Goal: Obtain resource: Download file/media

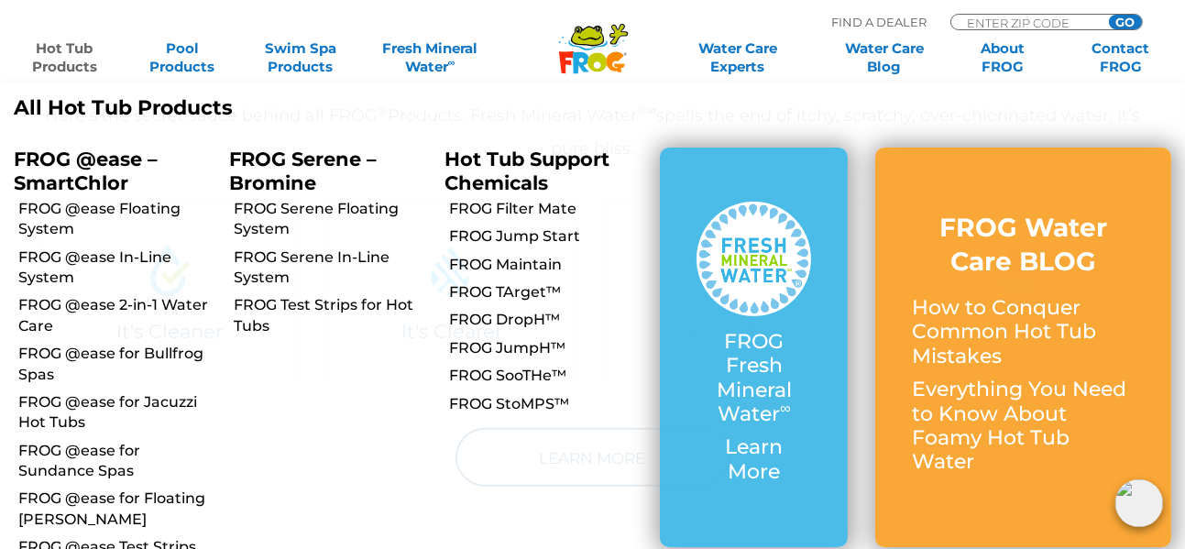
scroll to position [825, 0]
click at [540, 239] on link "FROG Jump Start" at bounding box center [547, 236] width 197 height 20
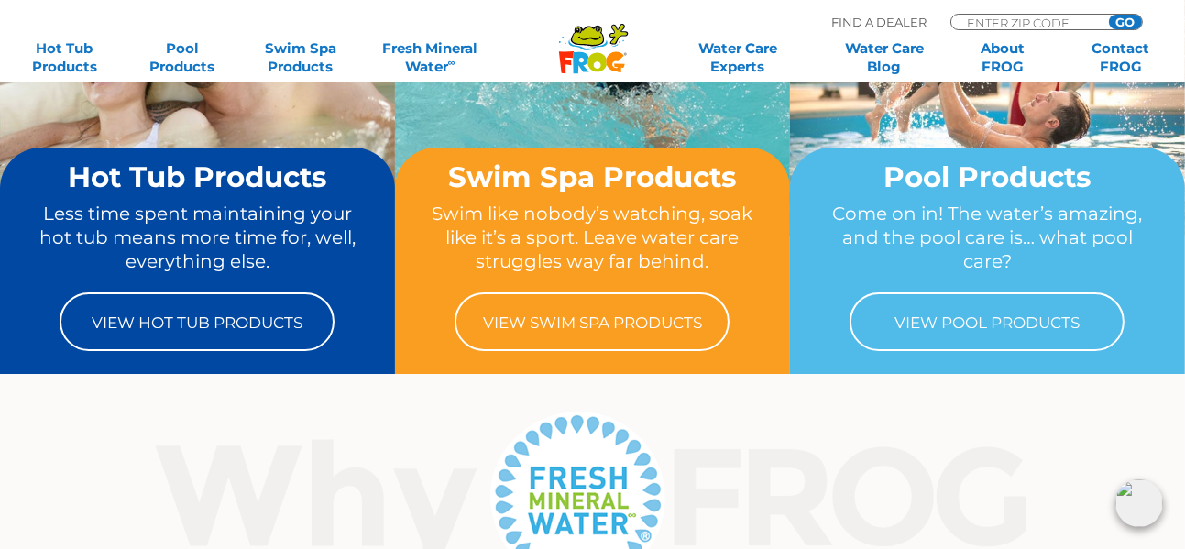
scroll to position [183, 0]
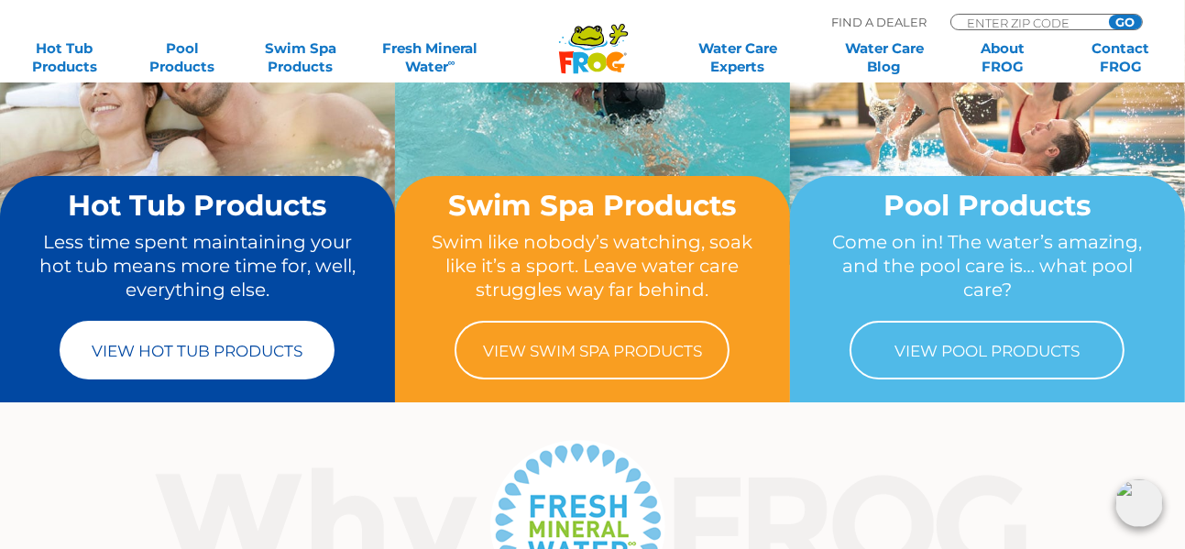
click at [174, 346] on link "View Hot Tub Products" at bounding box center [197, 350] width 275 height 59
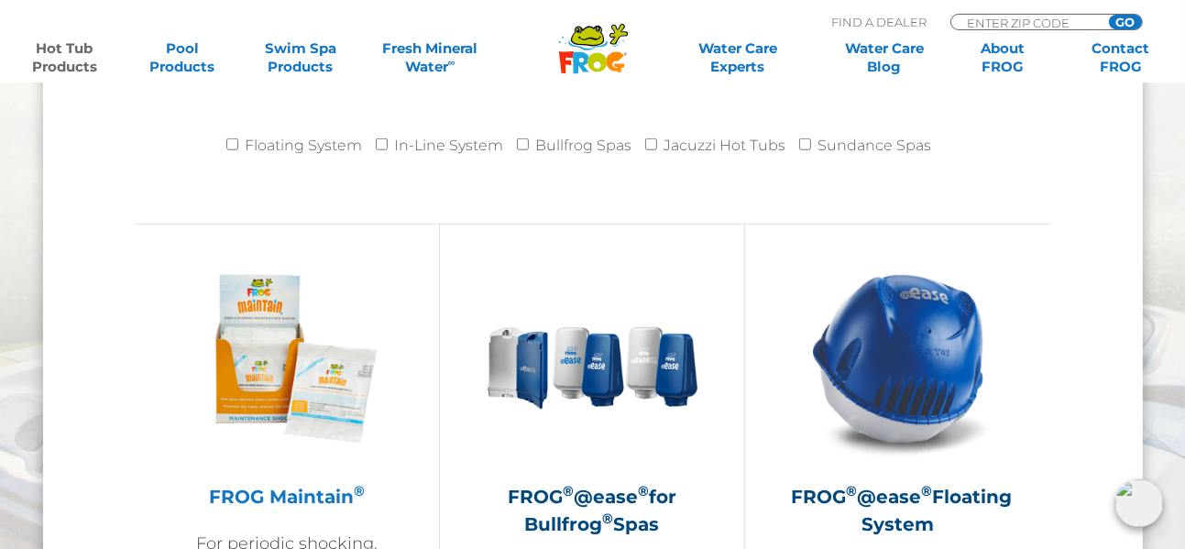
scroll to position [1924, 0]
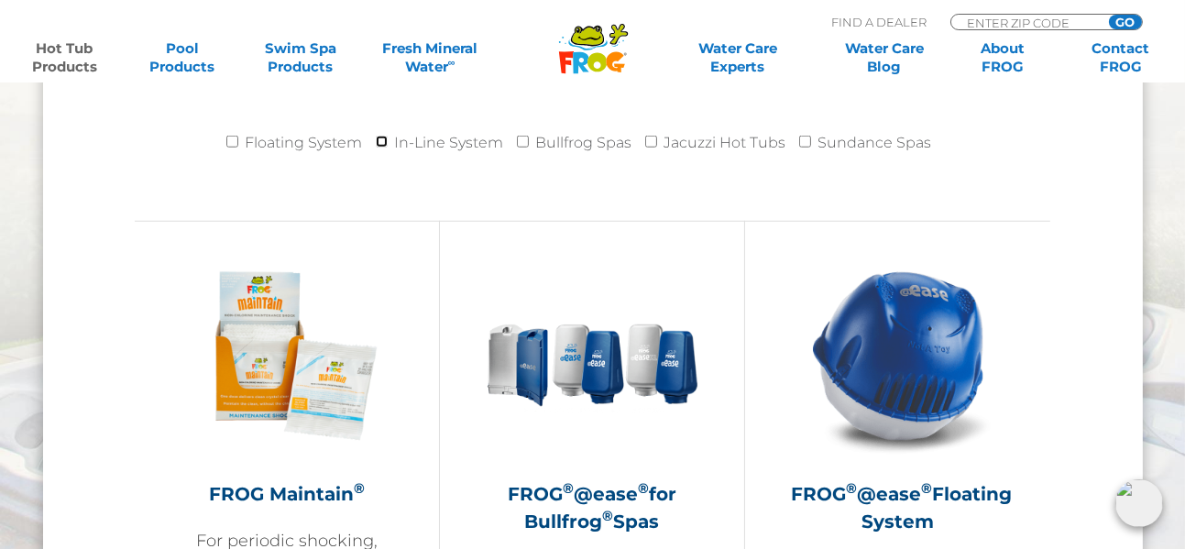
click at [384, 138] on input "In-Line System" at bounding box center [382, 142] width 12 height 12
checkbox input "true"
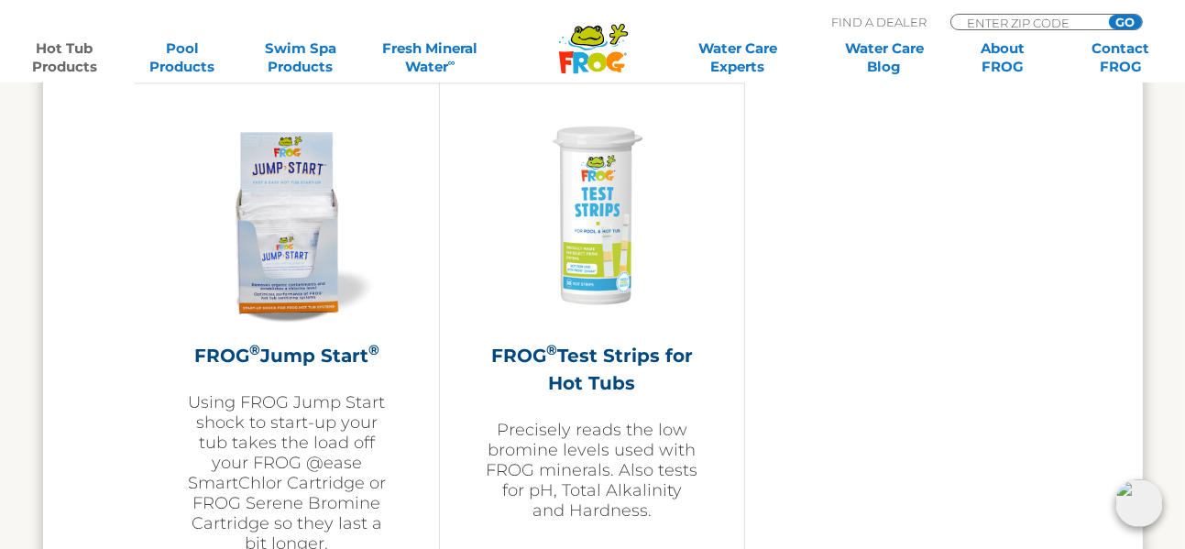
scroll to position [4490, 0]
click at [279, 350] on h2 "FROG ® Jump Start ®" at bounding box center [287, 354] width 213 height 27
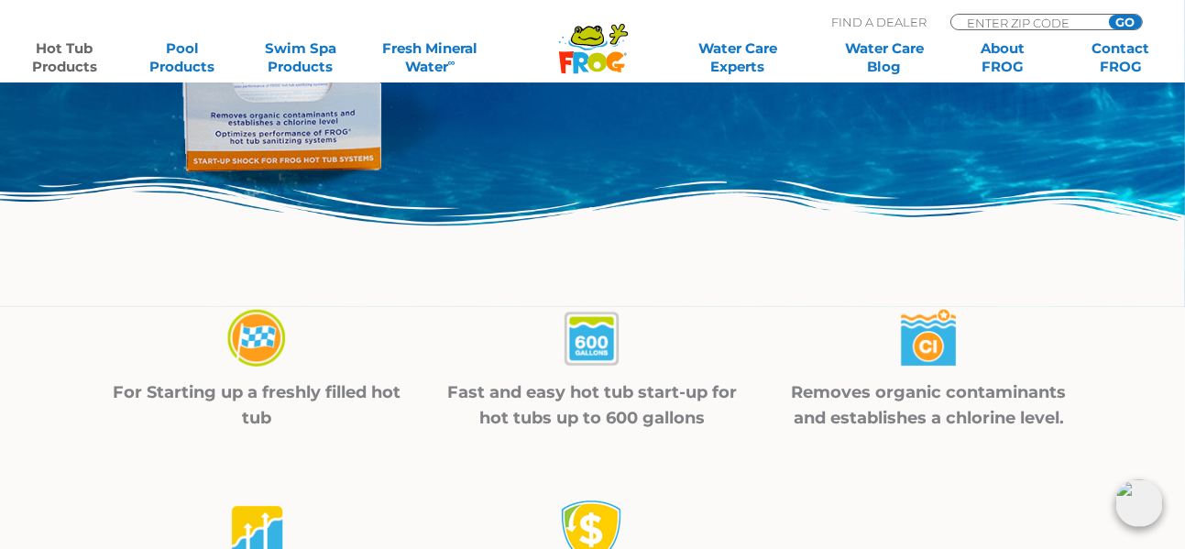
scroll to position [458, 0]
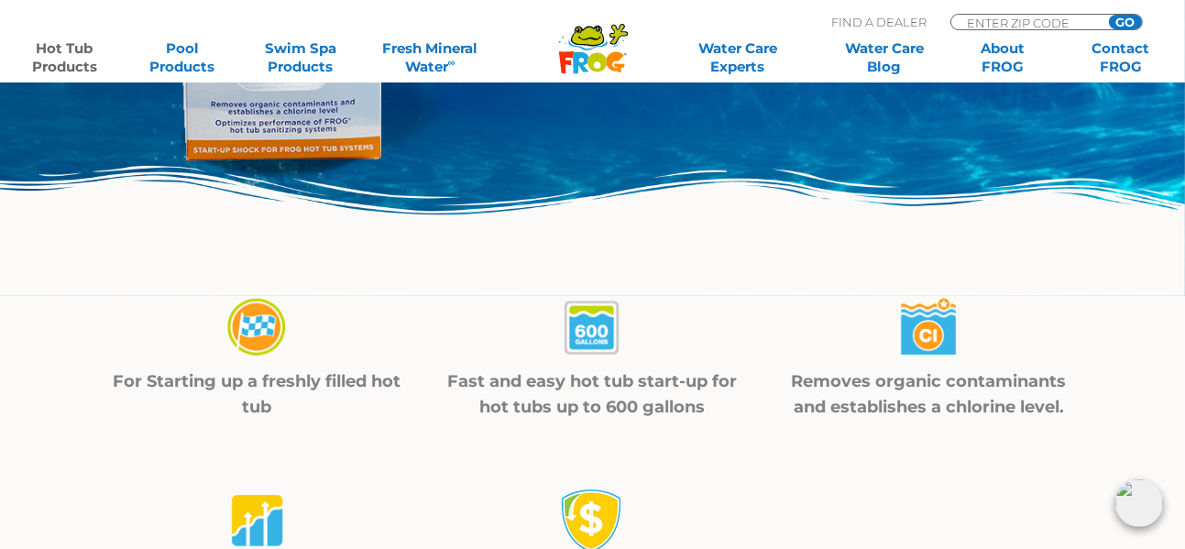
click at [279, 389] on p "For Starting up a freshly filled hot tub" at bounding box center [257, 393] width 290 height 51
click at [251, 334] on img at bounding box center [257, 328] width 64 height 65
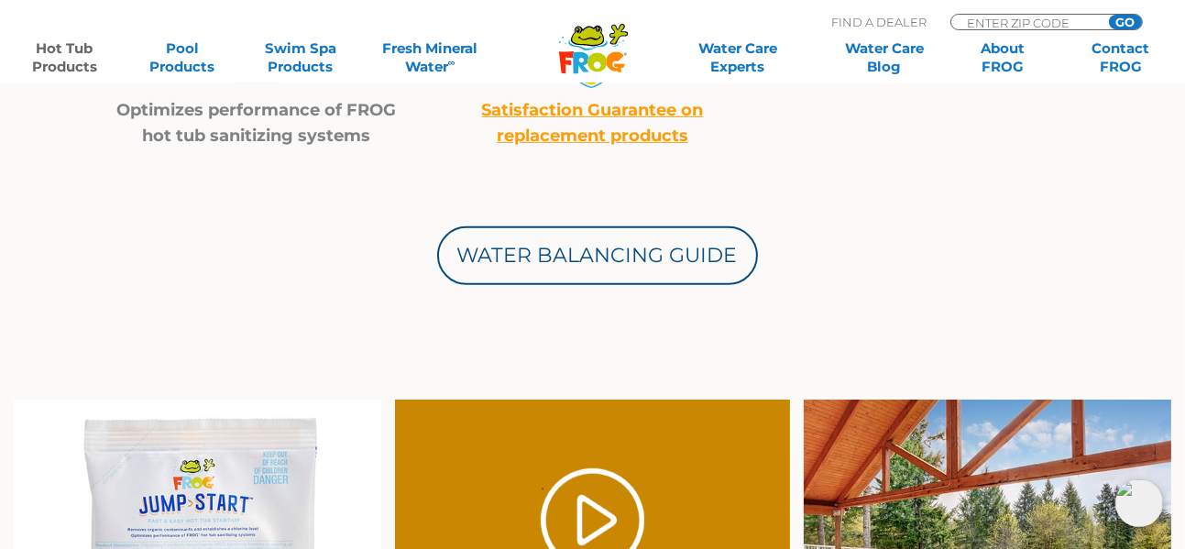
scroll to position [916, 0]
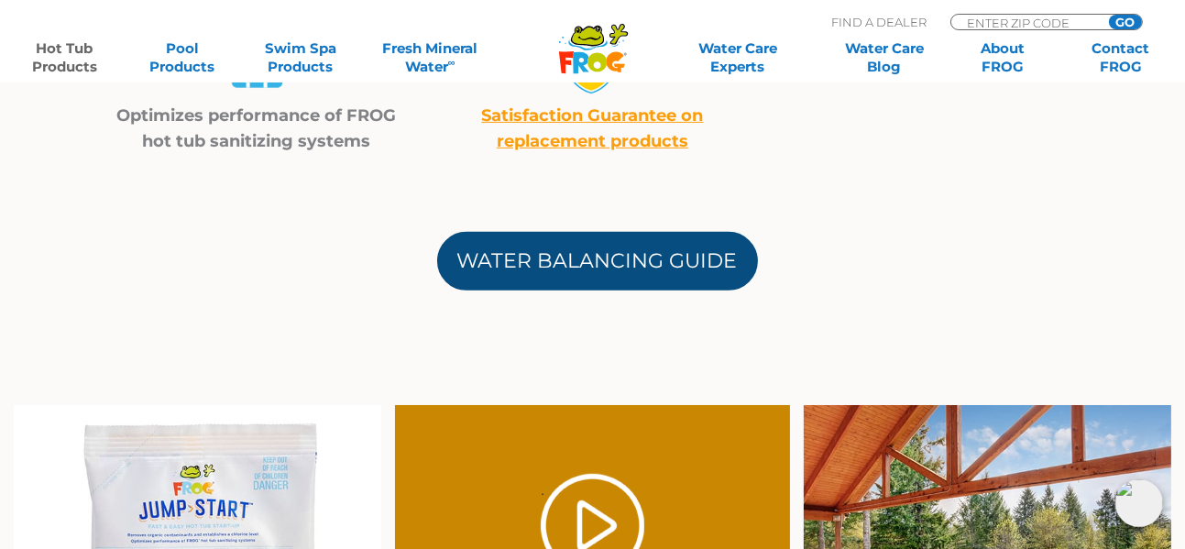
click at [591, 265] on link "Water Balancing Guide" at bounding box center [597, 261] width 321 height 59
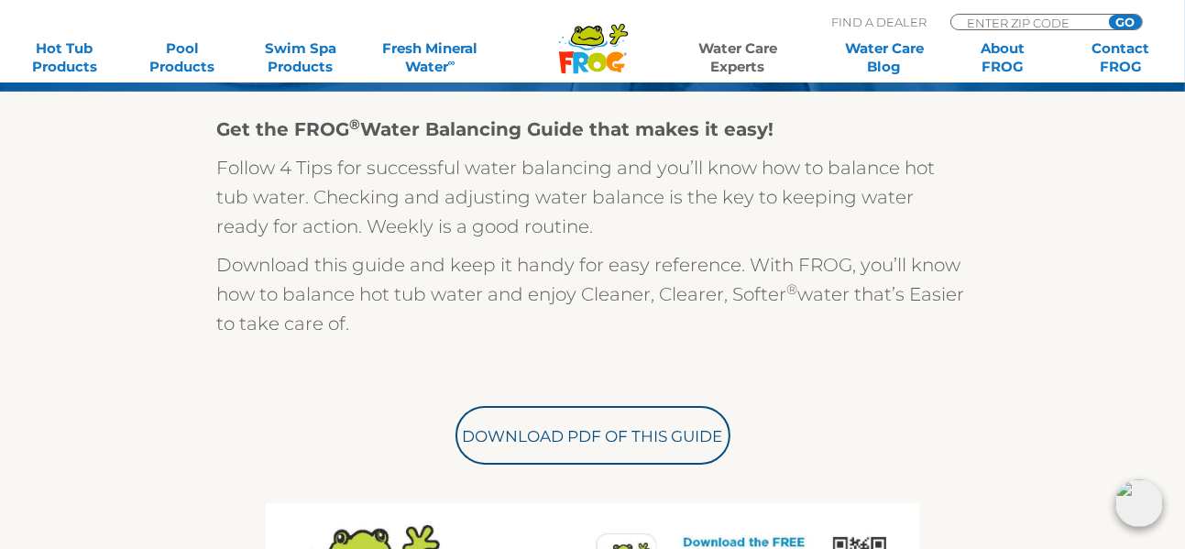
scroll to position [550, 0]
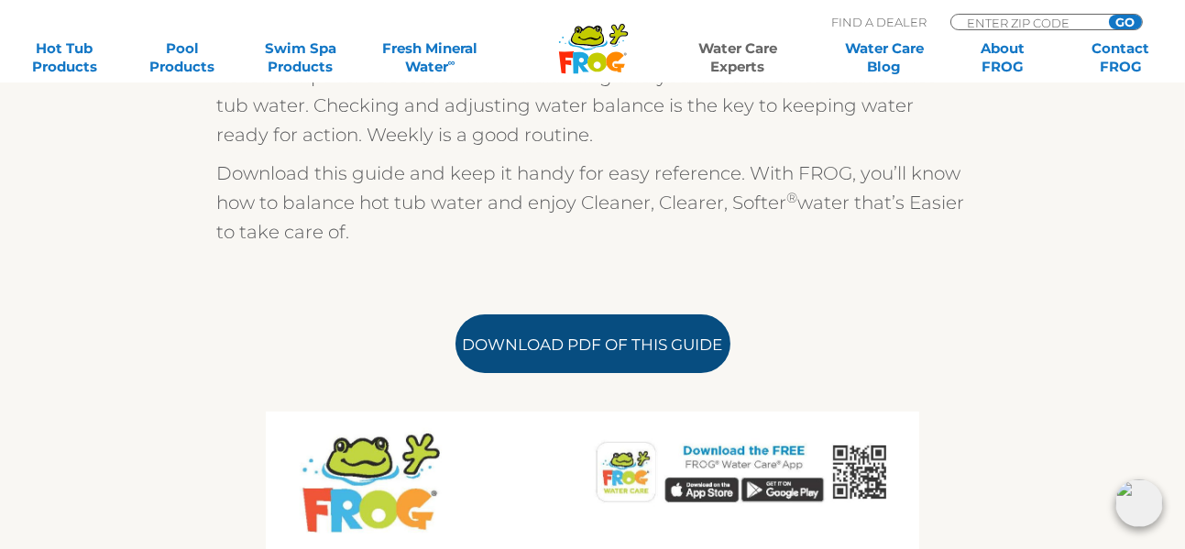
click at [614, 355] on link "Download PDF of this Guide" at bounding box center [592, 343] width 275 height 59
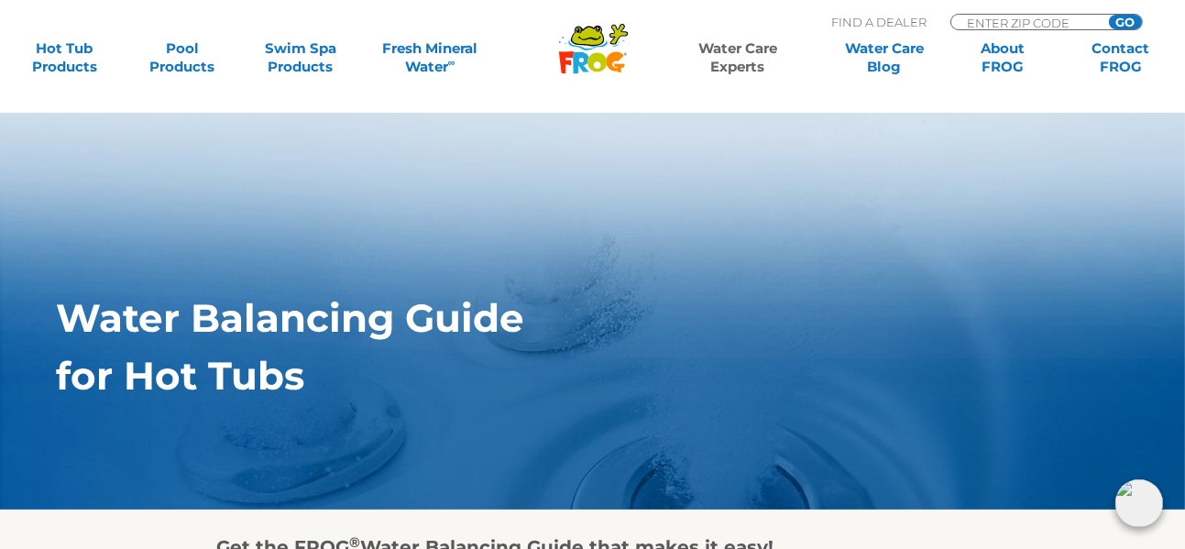
scroll to position [0, 0]
